Goal: Information Seeking & Learning: Learn about a topic

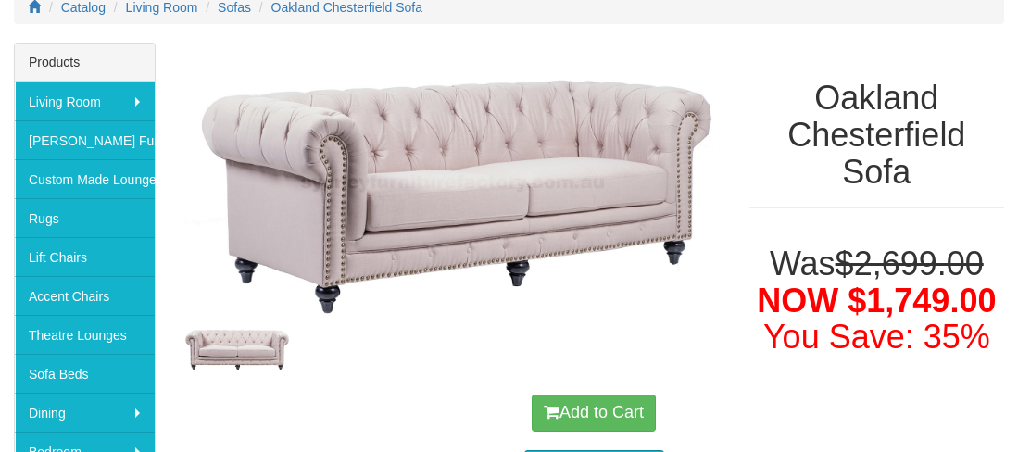
scroll to position [313, 0]
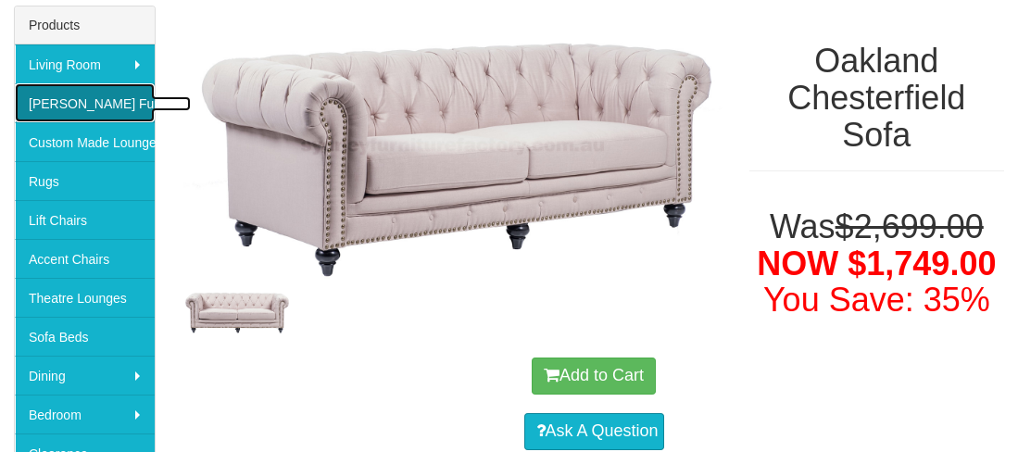
click at [72, 99] on link "[PERSON_NAME] Furniture" at bounding box center [85, 102] width 140 height 39
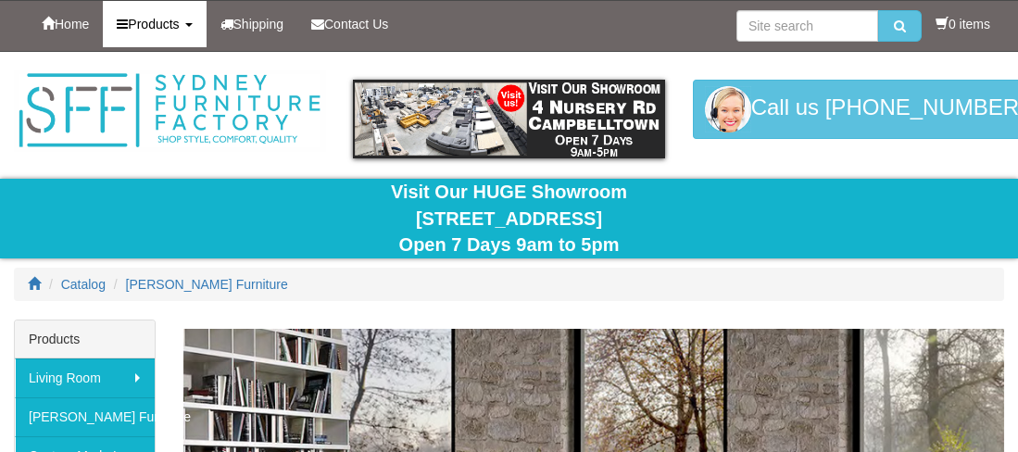
click at [192, 25] on b at bounding box center [188, 25] width 7 height 4
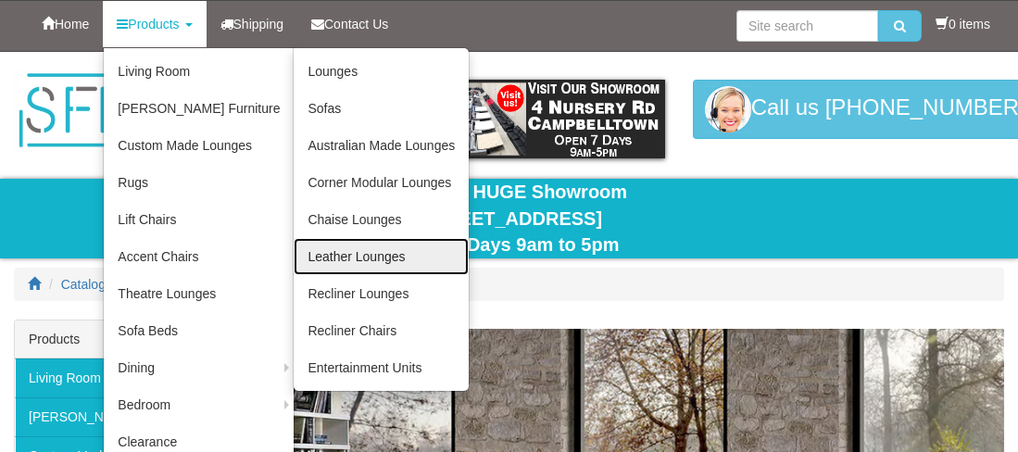
click at [345, 252] on link "Leather Lounges" at bounding box center [381, 256] width 175 height 37
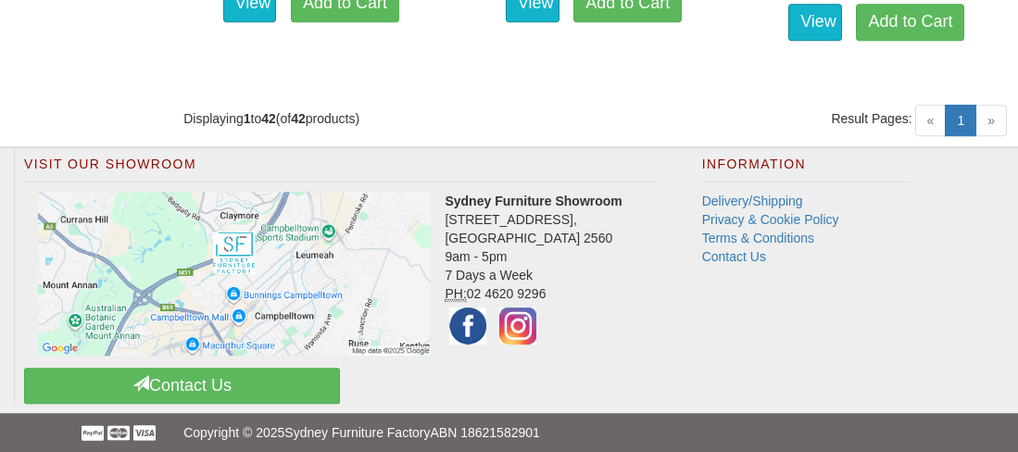
scroll to position [6170, 0]
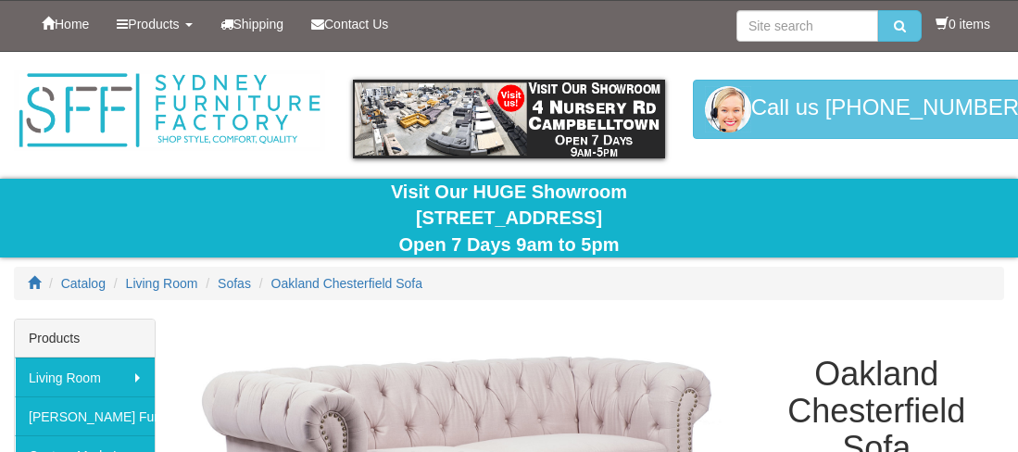
scroll to position [313, 0]
